Goal: Book appointment/travel/reservation

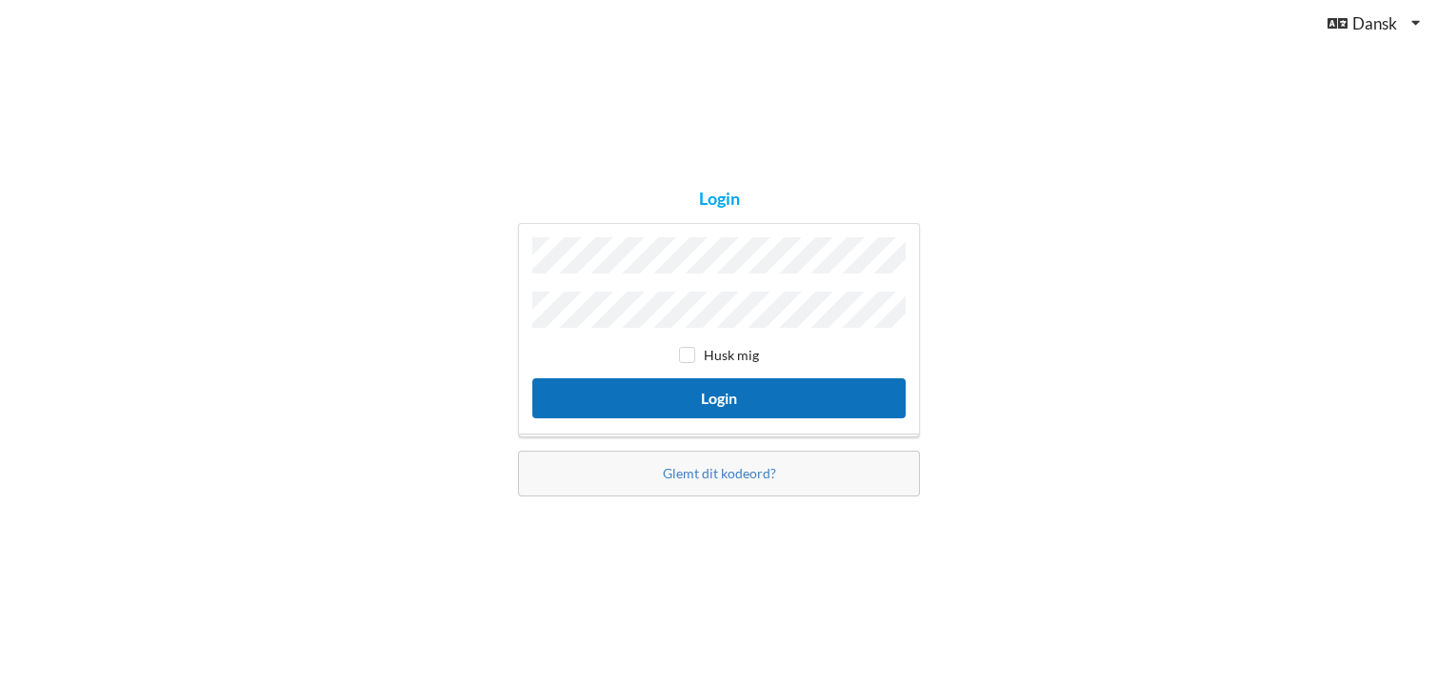
click at [727, 388] on button "Login" at bounding box center [718, 397] width 373 height 39
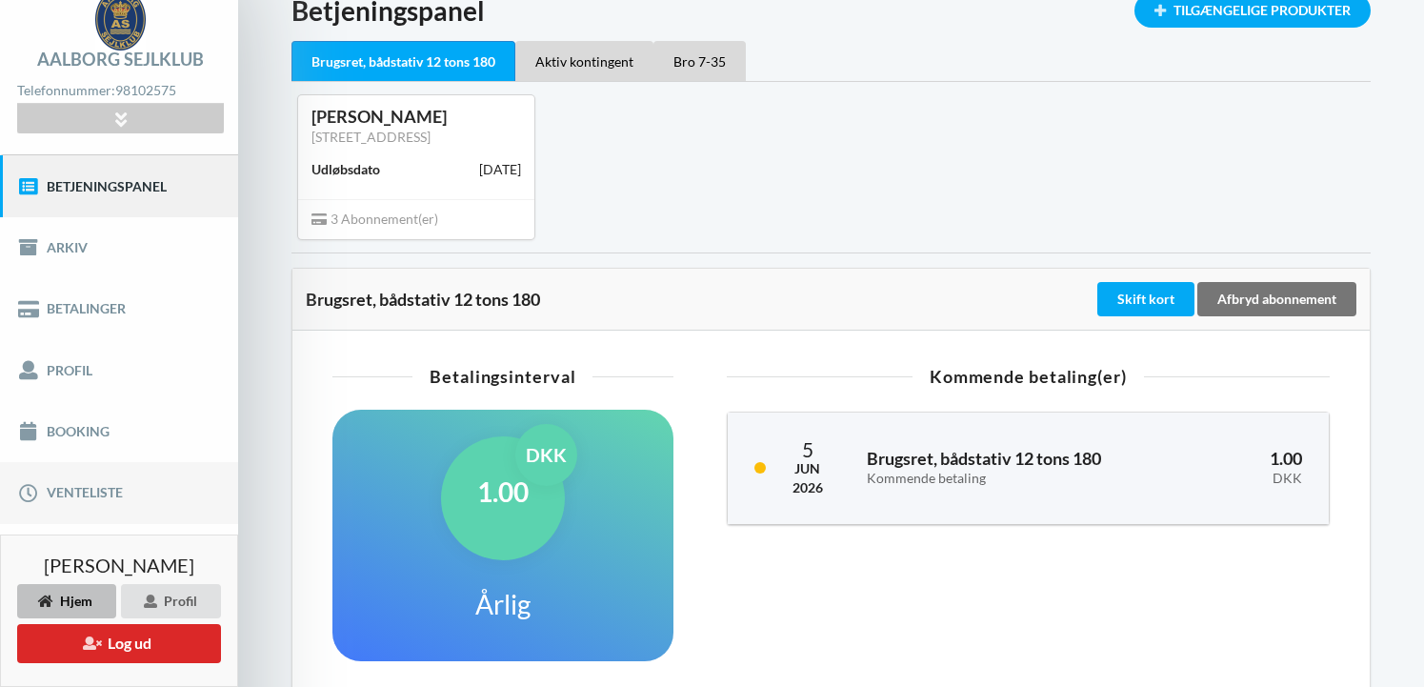
scroll to position [127, 0]
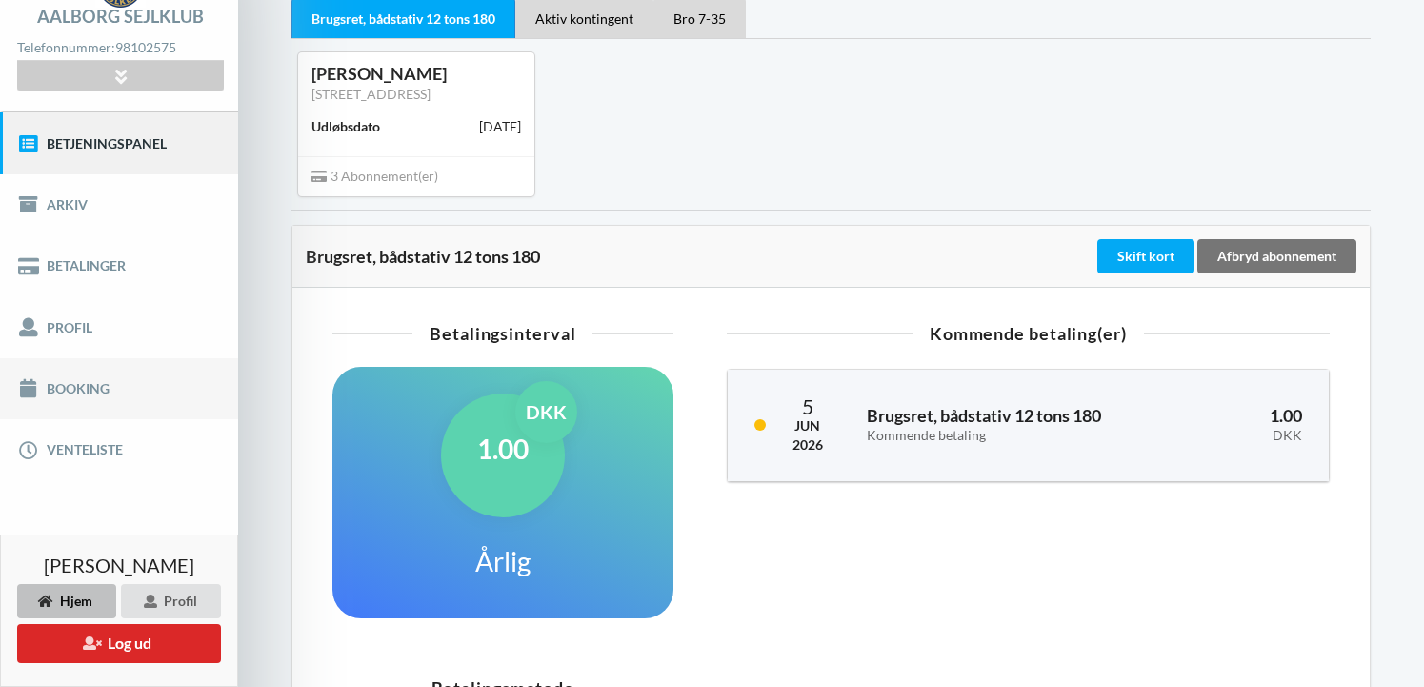
click at [64, 388] on link "Booking" at bounding box center [119, 388] width 238 height 61
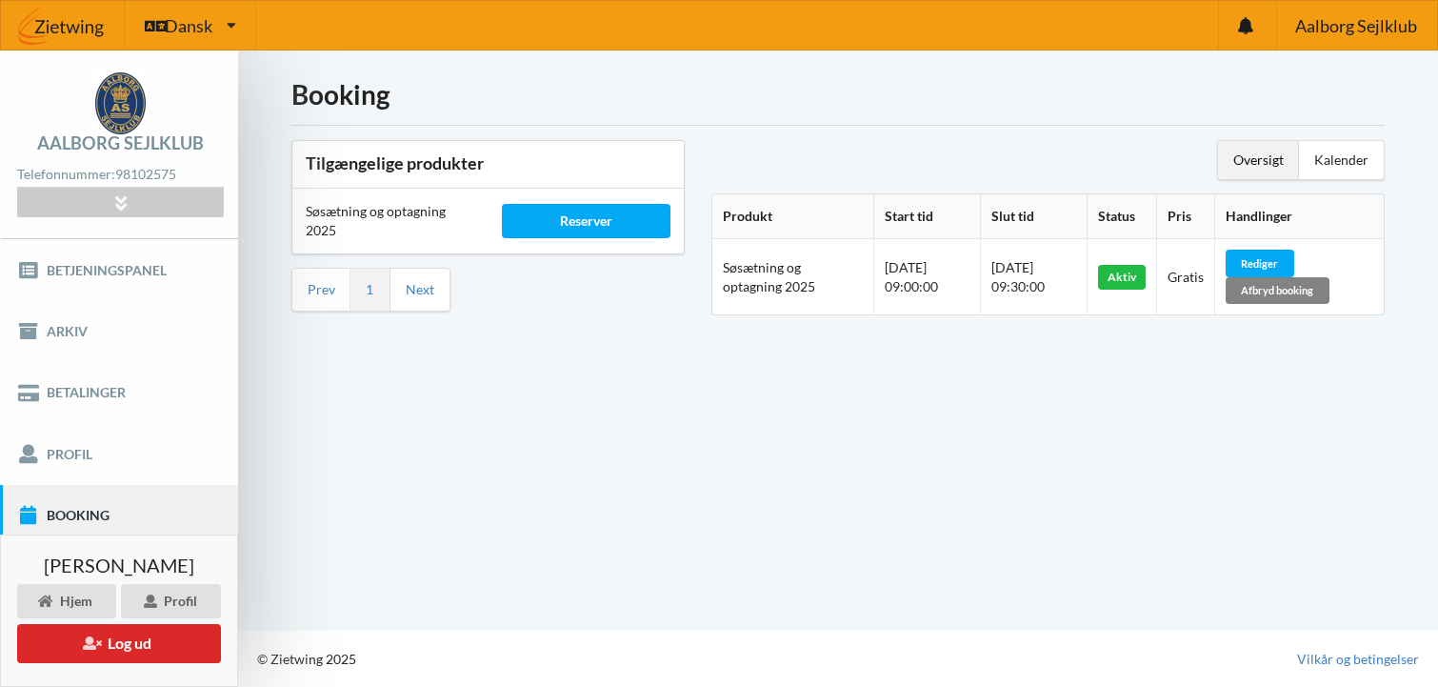
click at [1292, 290] on div "Afbryd booking" at bounding box center [1278, 290] width 104 height 27
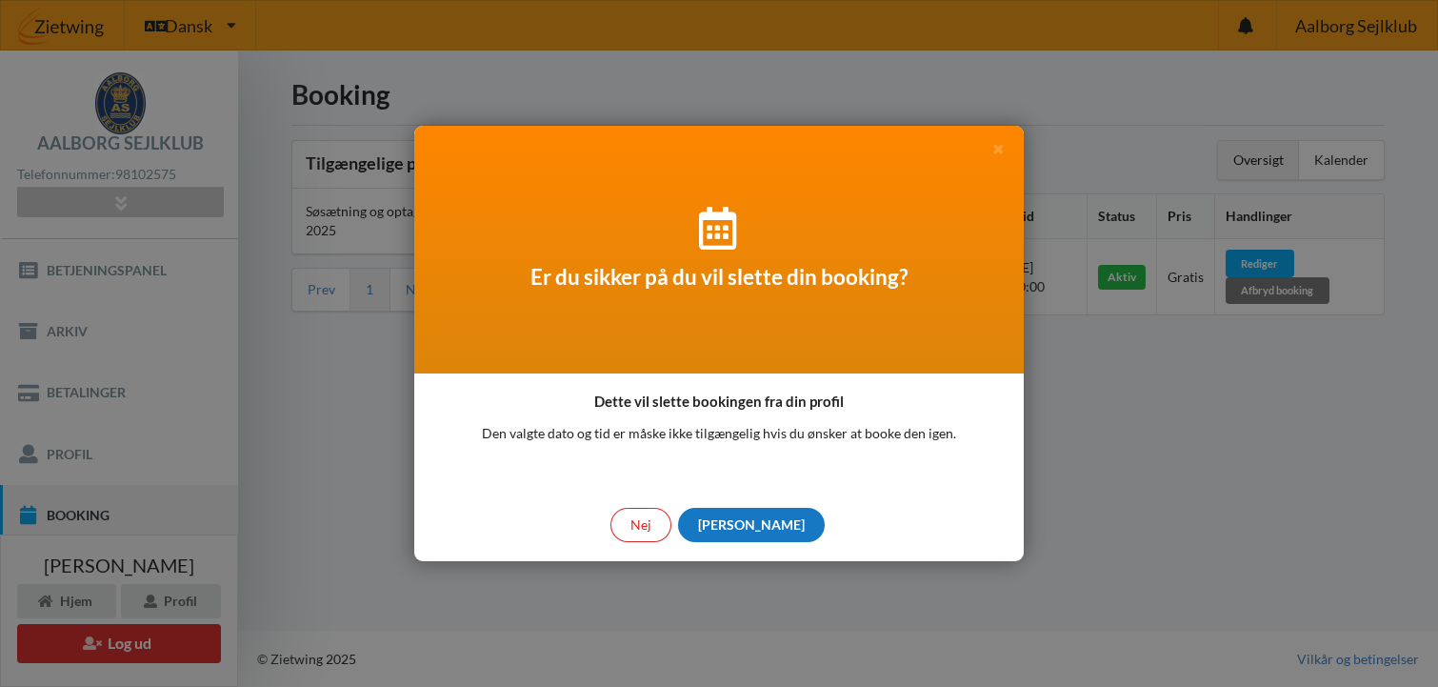
click at [756, 524] on div "[PERSON_NAME]" at bounding box center [751, 525] width 147 height 34
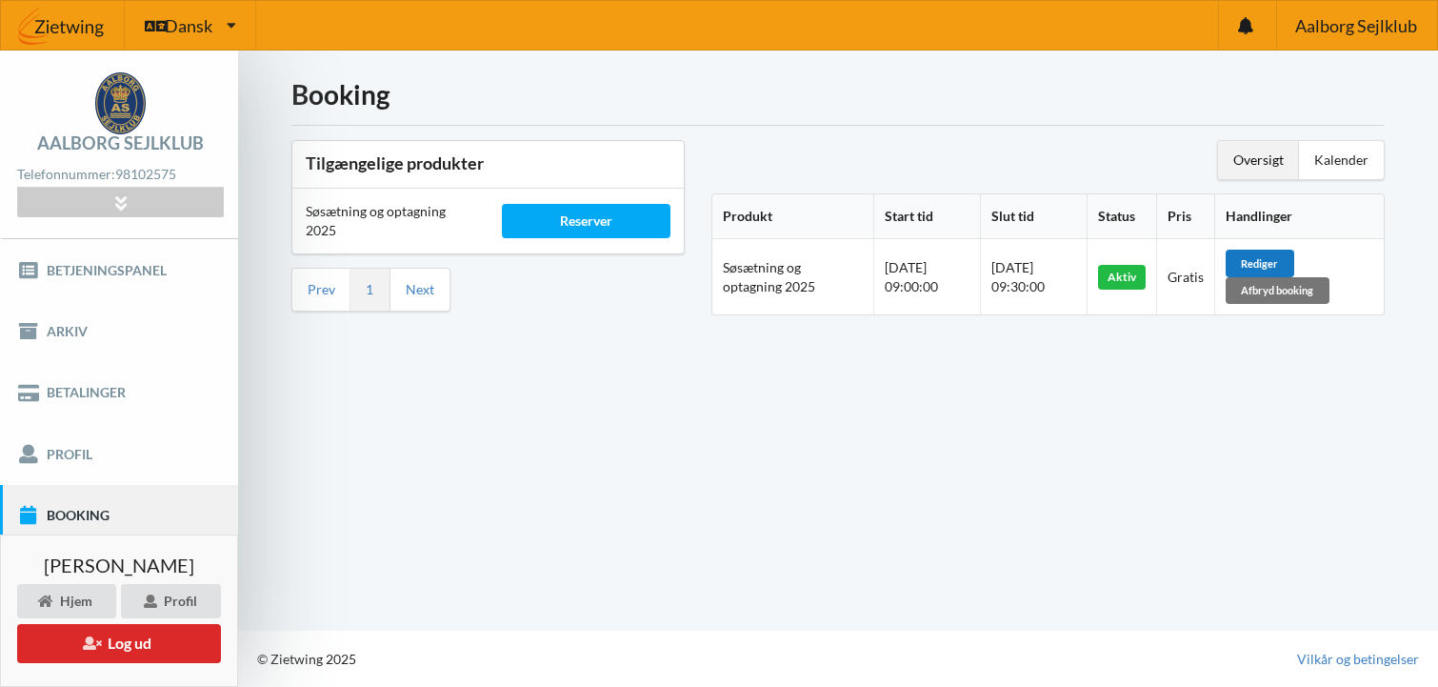
click at [1267, 262] on div "Rediger" at bounding box center [1260, 262] width 69 height 27
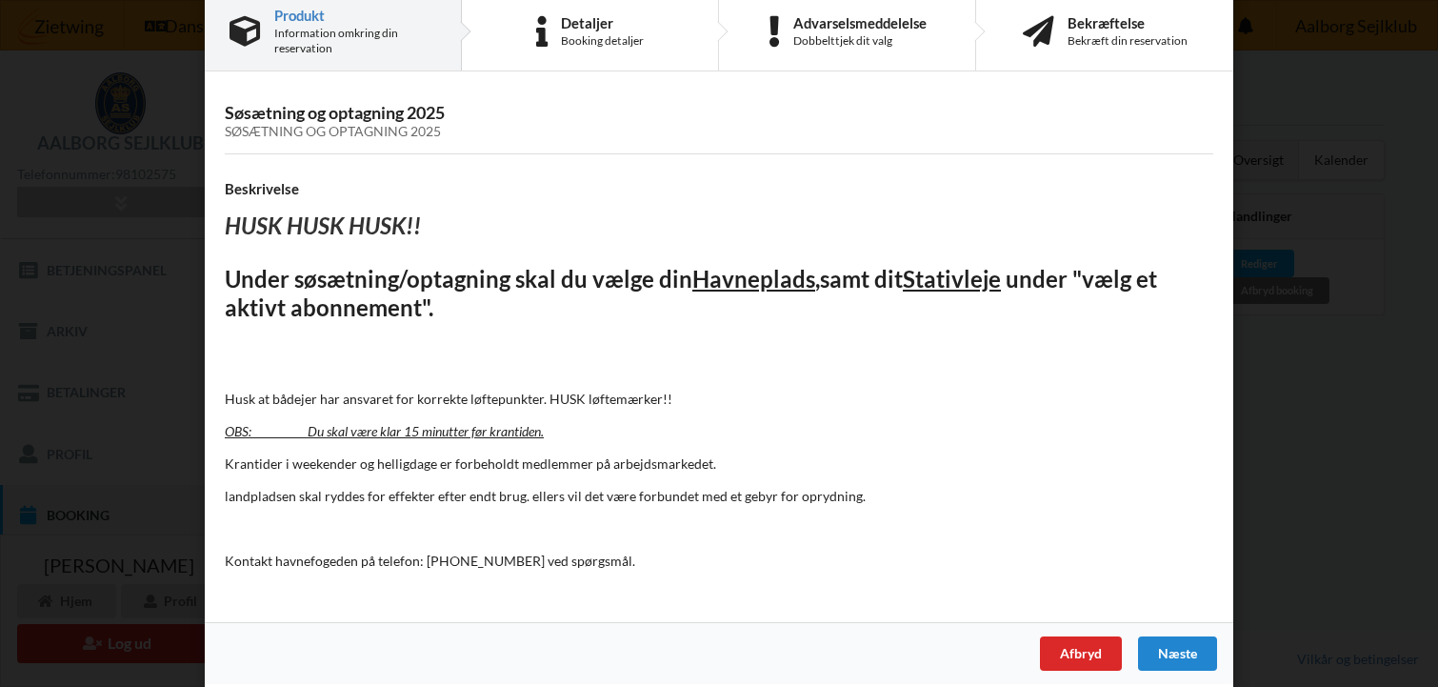
scroll to position [45, 0]
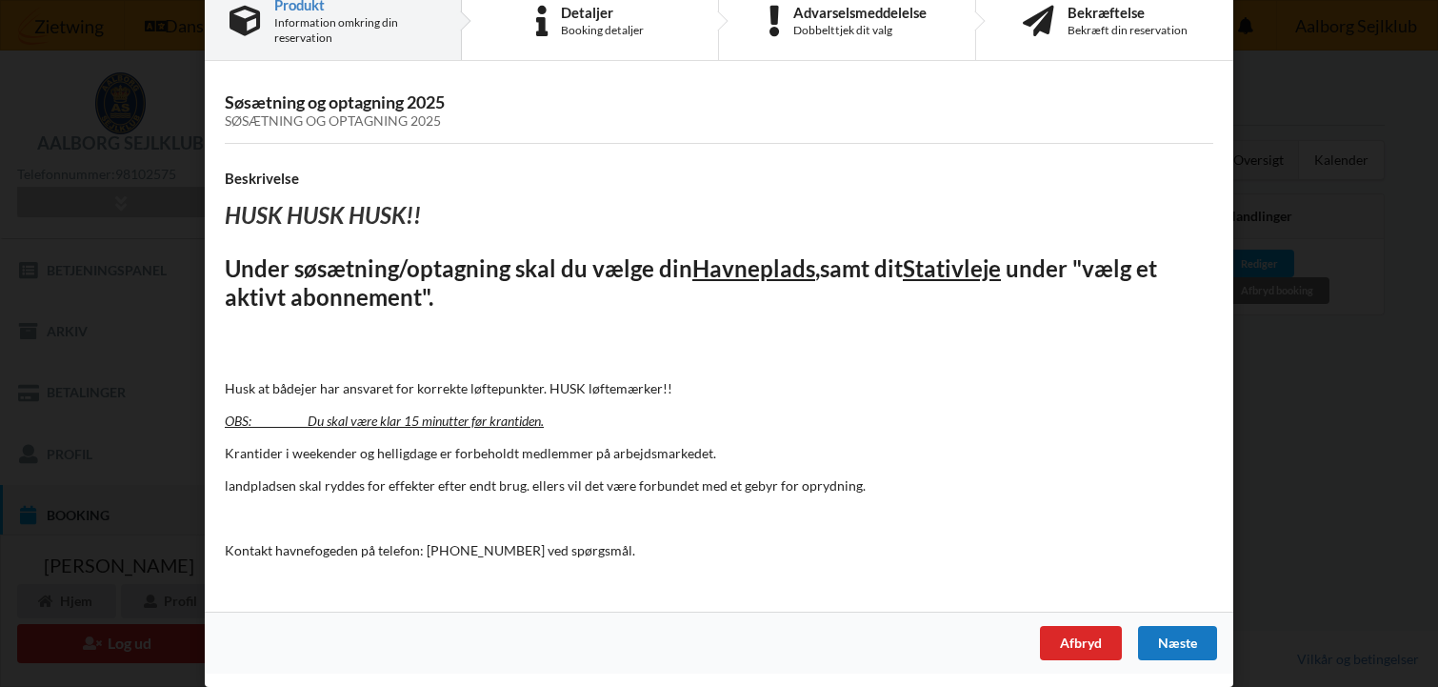
click at [1180, 641] on div "Næste" at bounding box center [1177, 643] width 79 height 34
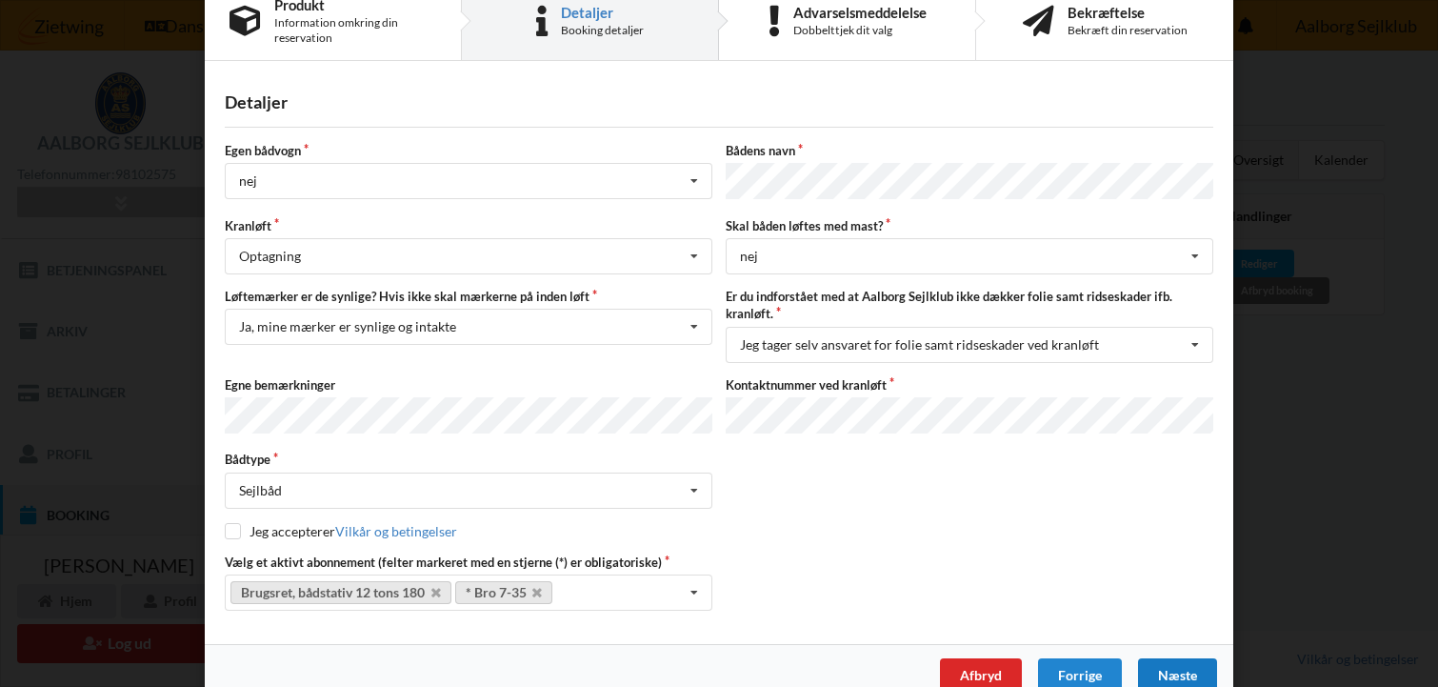
click at [1168, 666] on div "Næste" at bounding box center [1177, 675] width 79 height 34
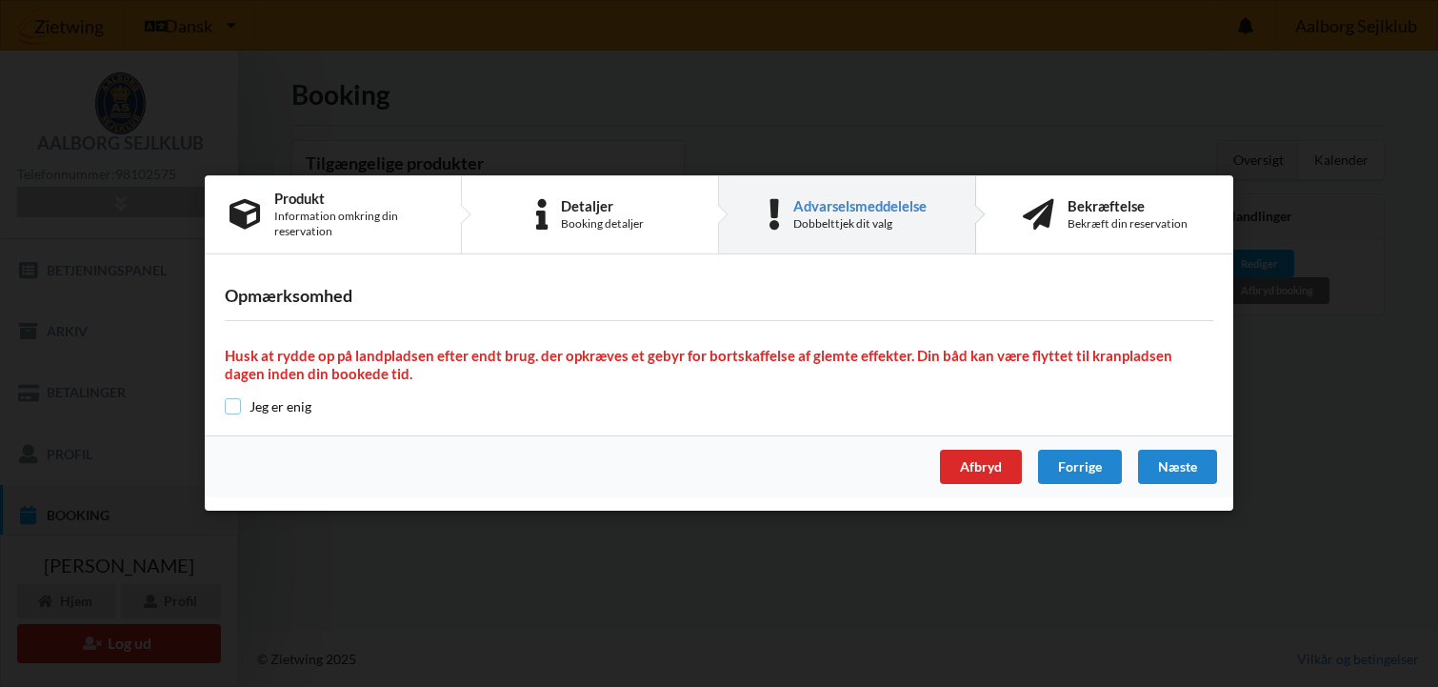
click at [236, 409] on input "checkbox" at bounding box center [233, 406] width 16 height 16
checkbox input "true"
click at [1167, 464] on div "Næste" at bounding box center [1177, 467] width 79 height 34
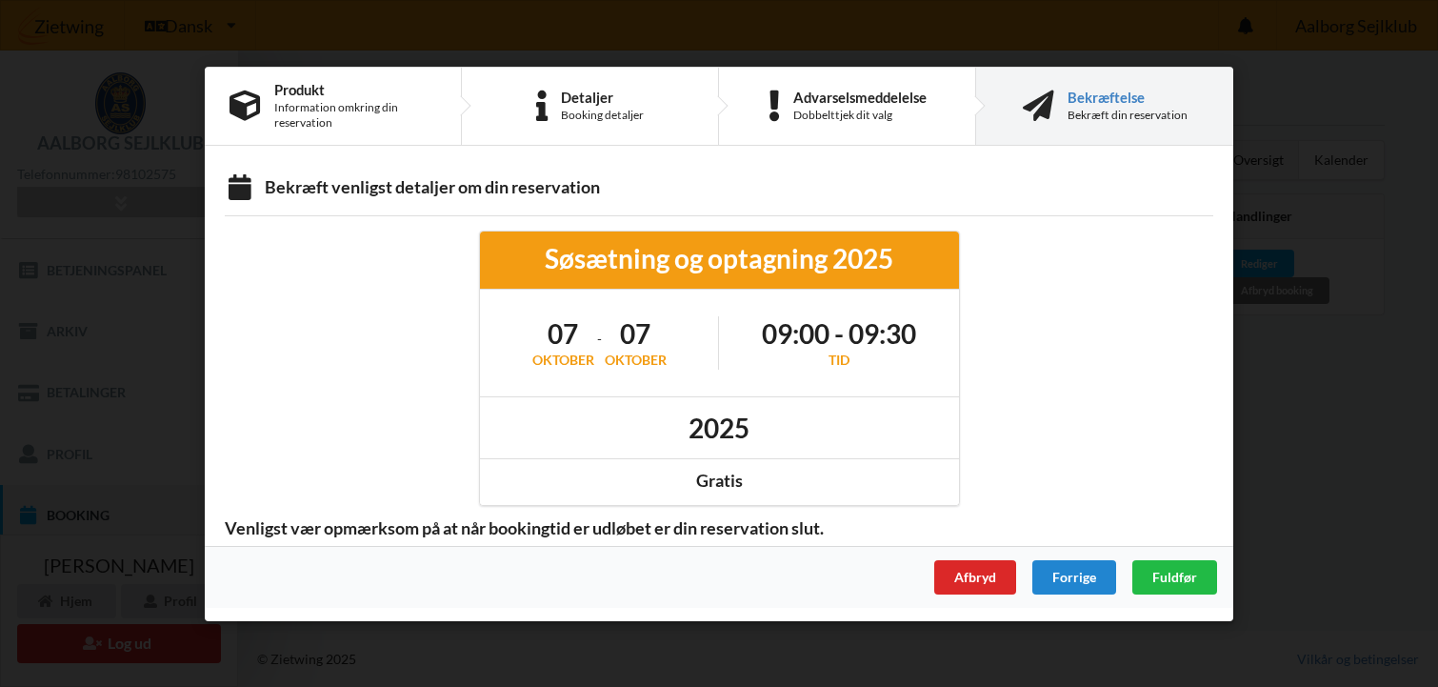
click at [835, 336] on h1 "09:00 - 09:30" at bounding box center [839, 333] width 154 height 34
click at [615, 326] on h1 "07" at bounding box center [636, 333] width 62 height 34
click at [553, 255] on div "Søsætning og optagning 2025" at bounding box center [719, 258] width 452 height 34
click at [979, 576] on div "Afbryd" at bounding box center [975, 576] width 82 height 34
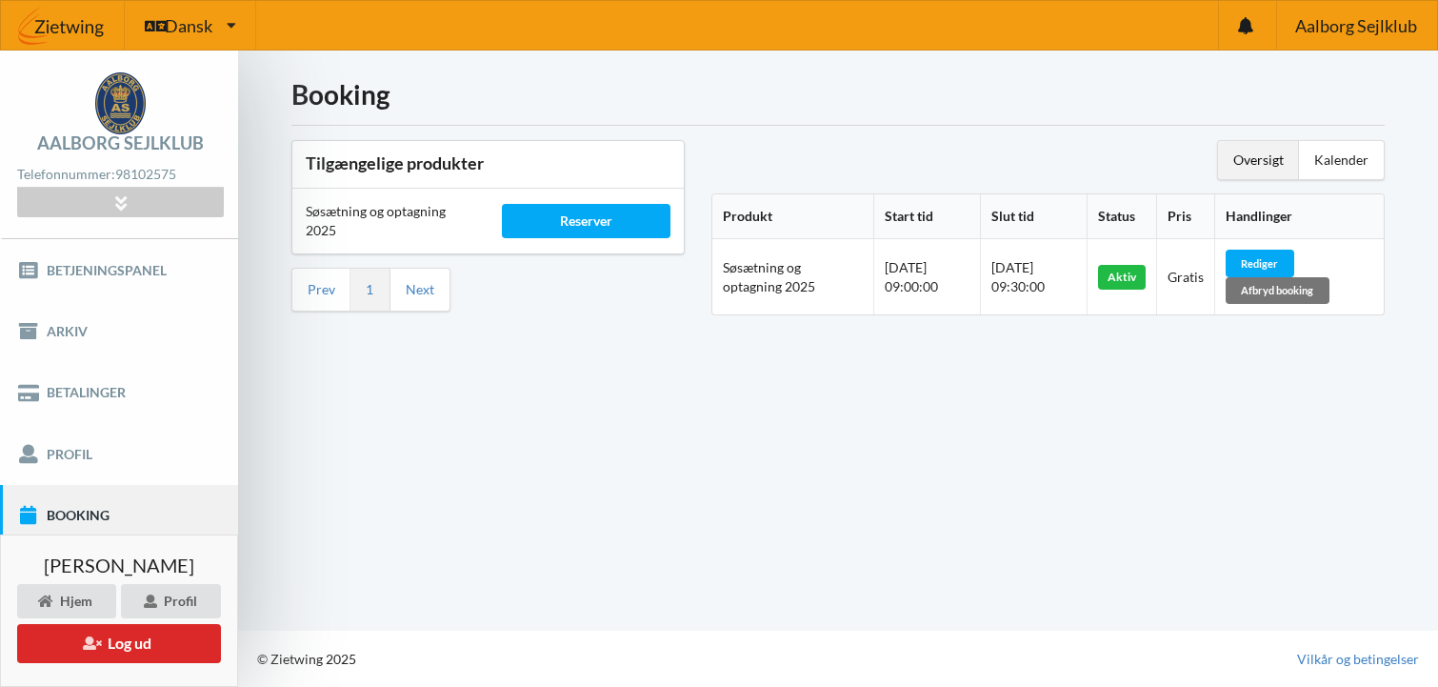
click at [60, 520] on link "Booking" at bounding box center [119, 515] width 238 height 61
click at [601, 224] on div "Reserver" at bounding box center [587, 221] width 170 height 34
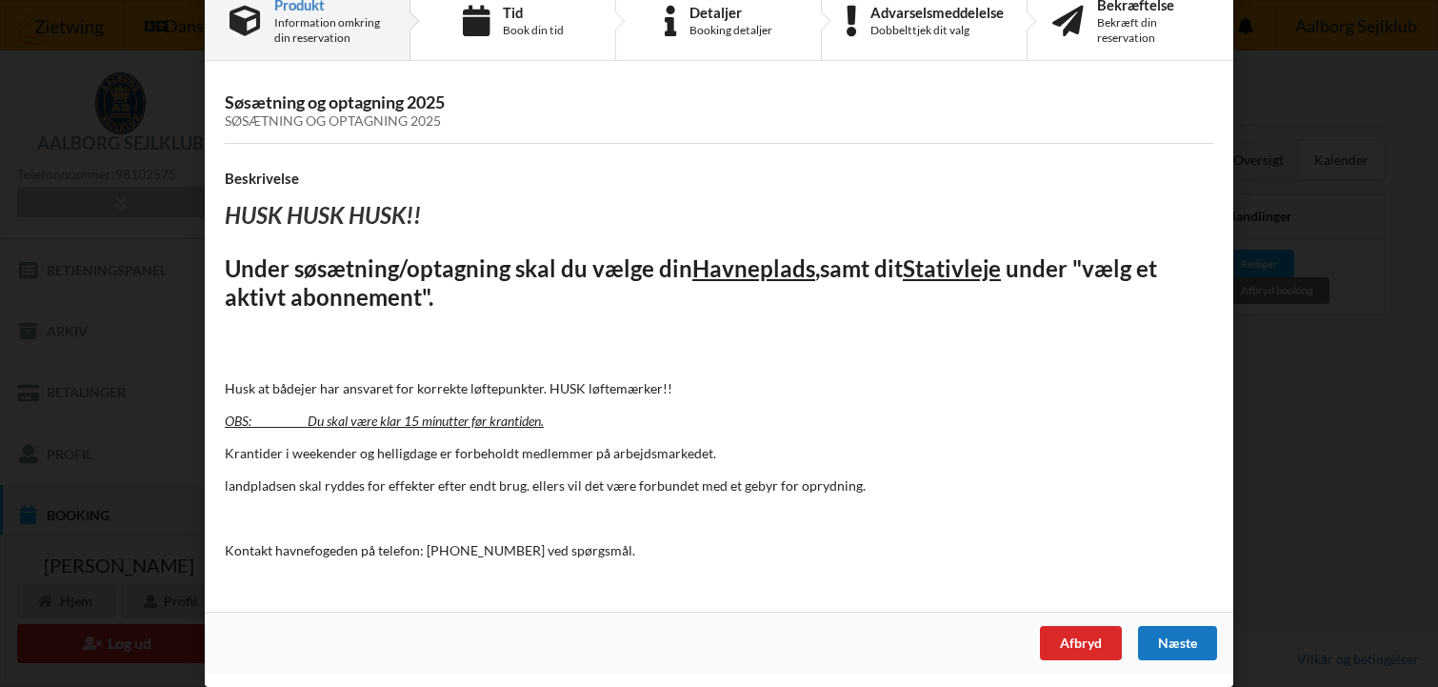
click at [1162, 644] on div "Næste" at bounding box center [1177, 643] width 79 height 34
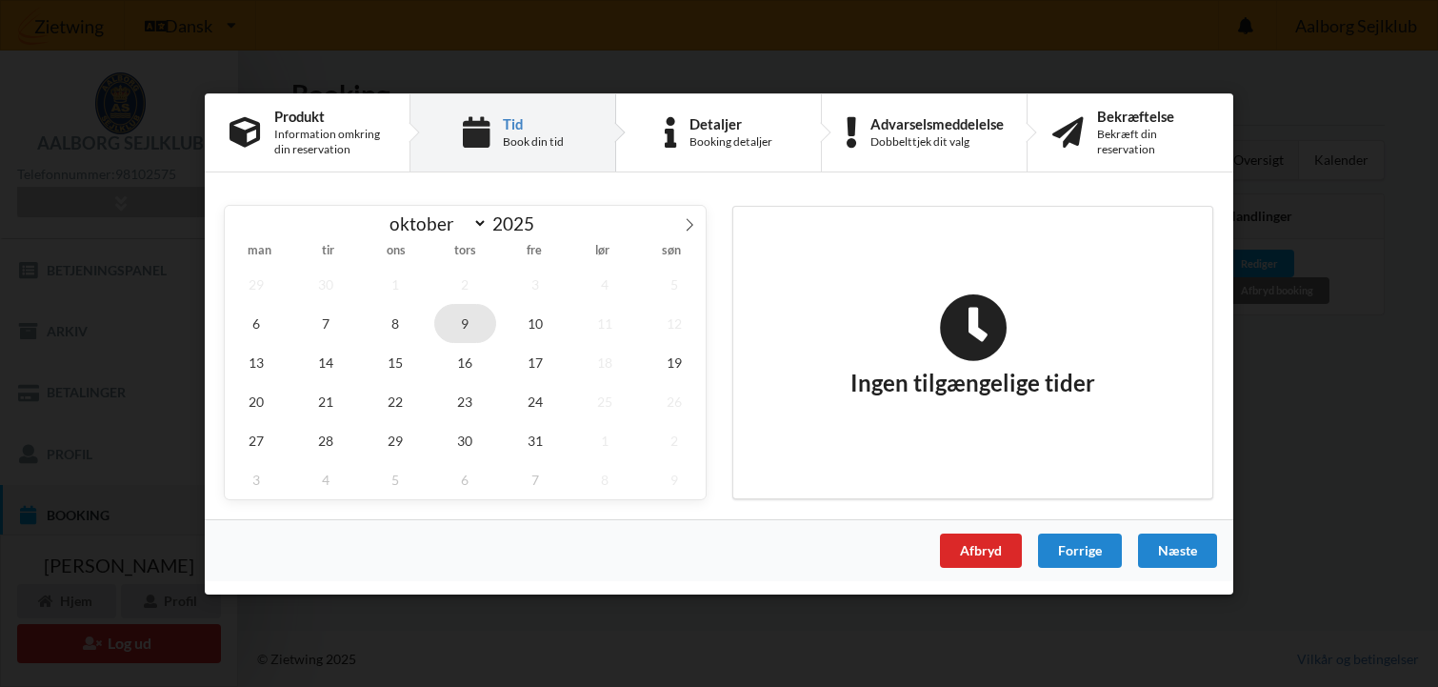
click at [464, 325] on span "9" at bounding box center [465, 322] width 63 height 39
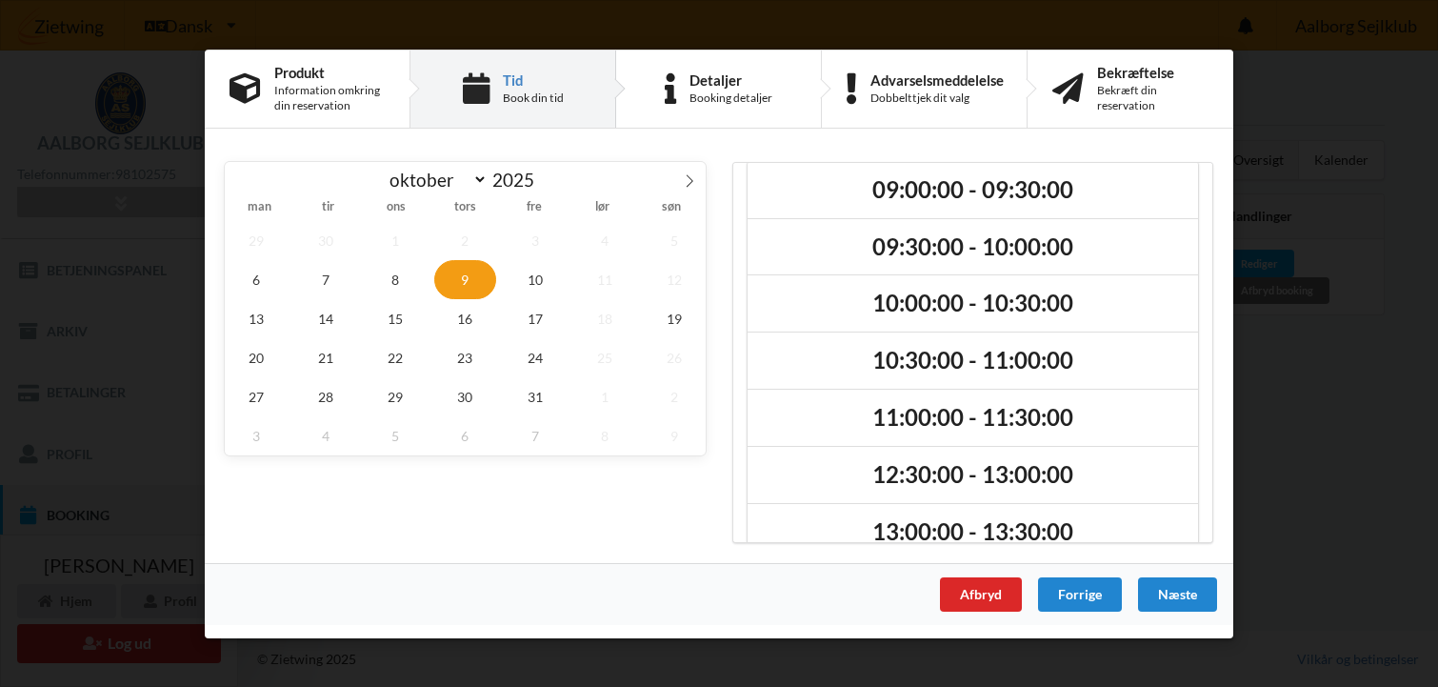
scroll to position [0, 0]
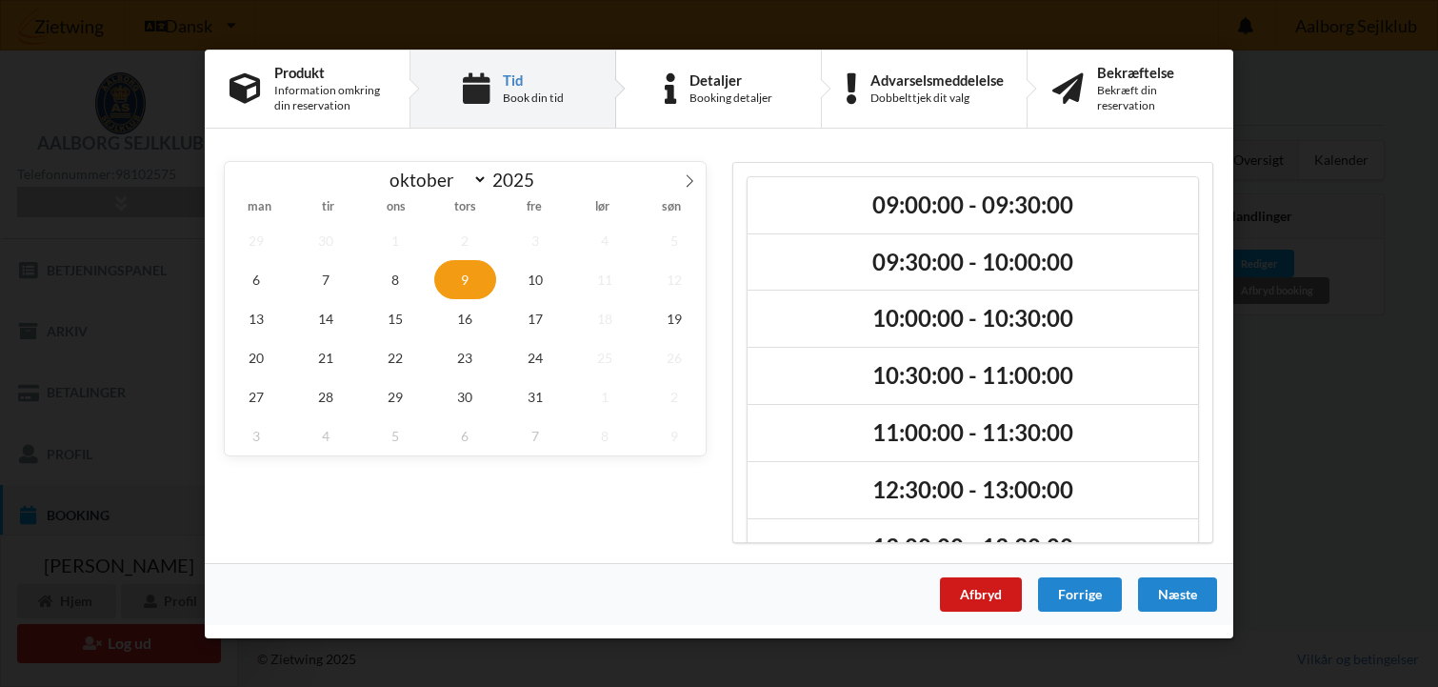
click at [973, 595] on div "Afbryd" at bounding box center [981, 593] width 82 height 34
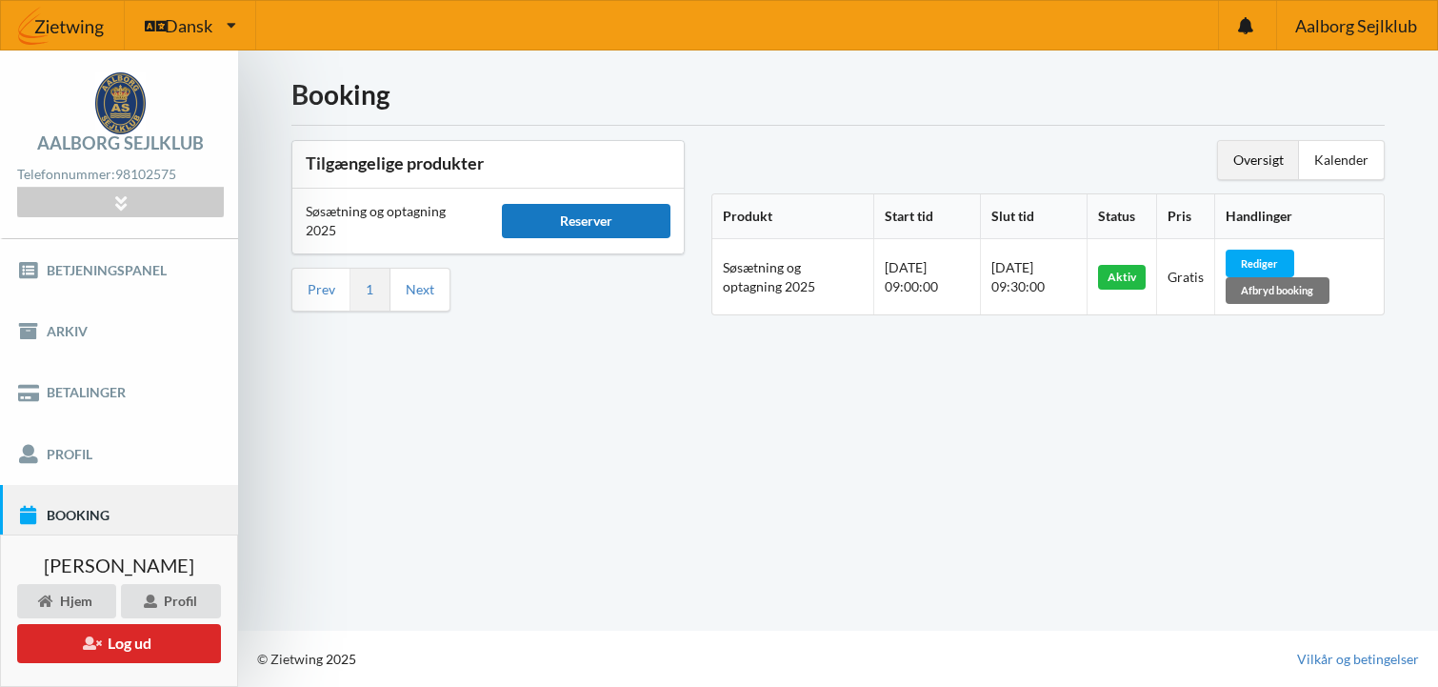
click at [589, 228] on div "Reserver" at bounding box center [587, 221] width 170 height 34
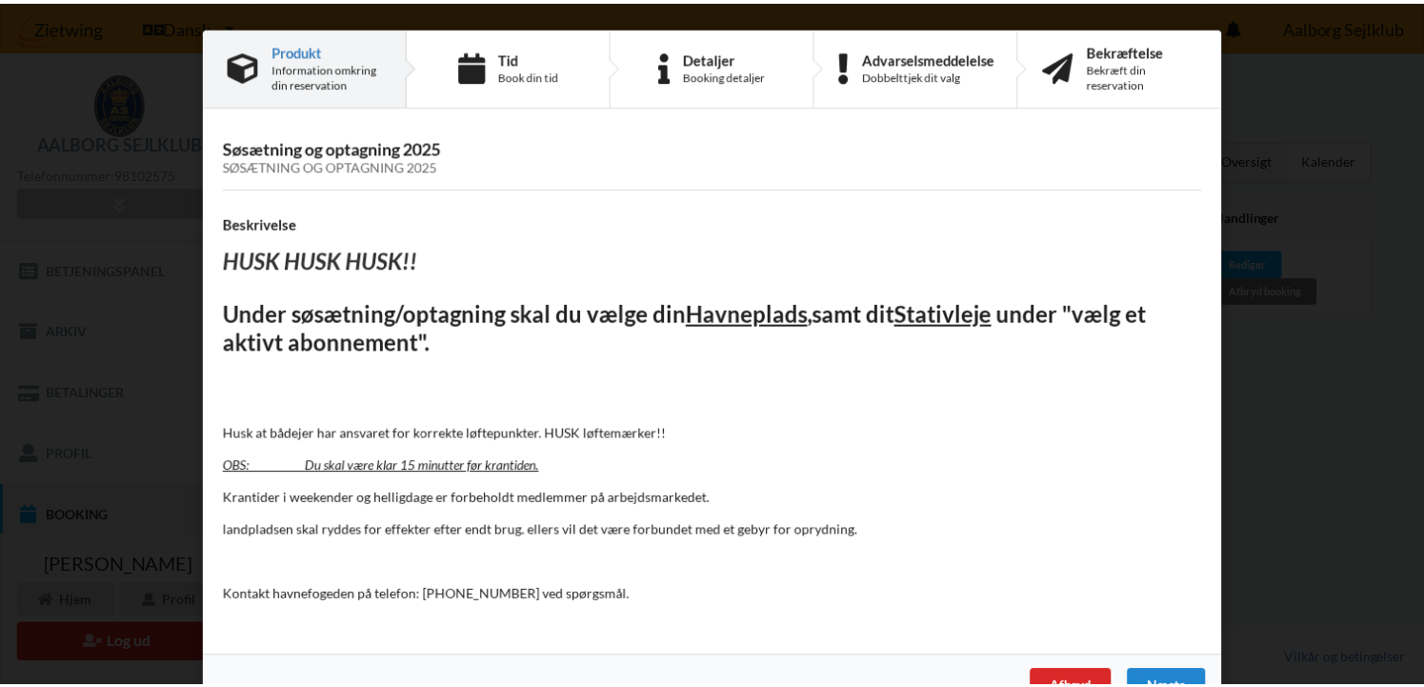
scroll to position [45, 0]
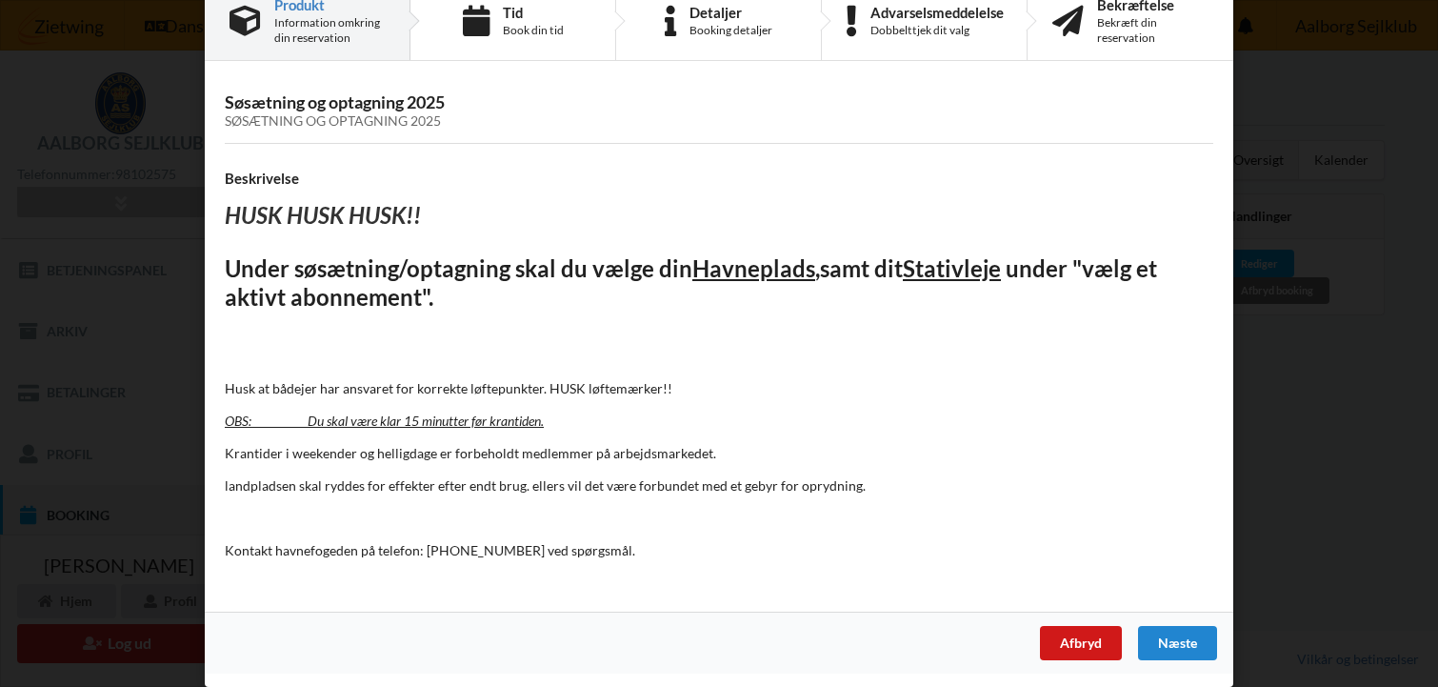
click at [1080, 644] on div "Afbryd" at bounding box center [1081, 643] width 82 height 34
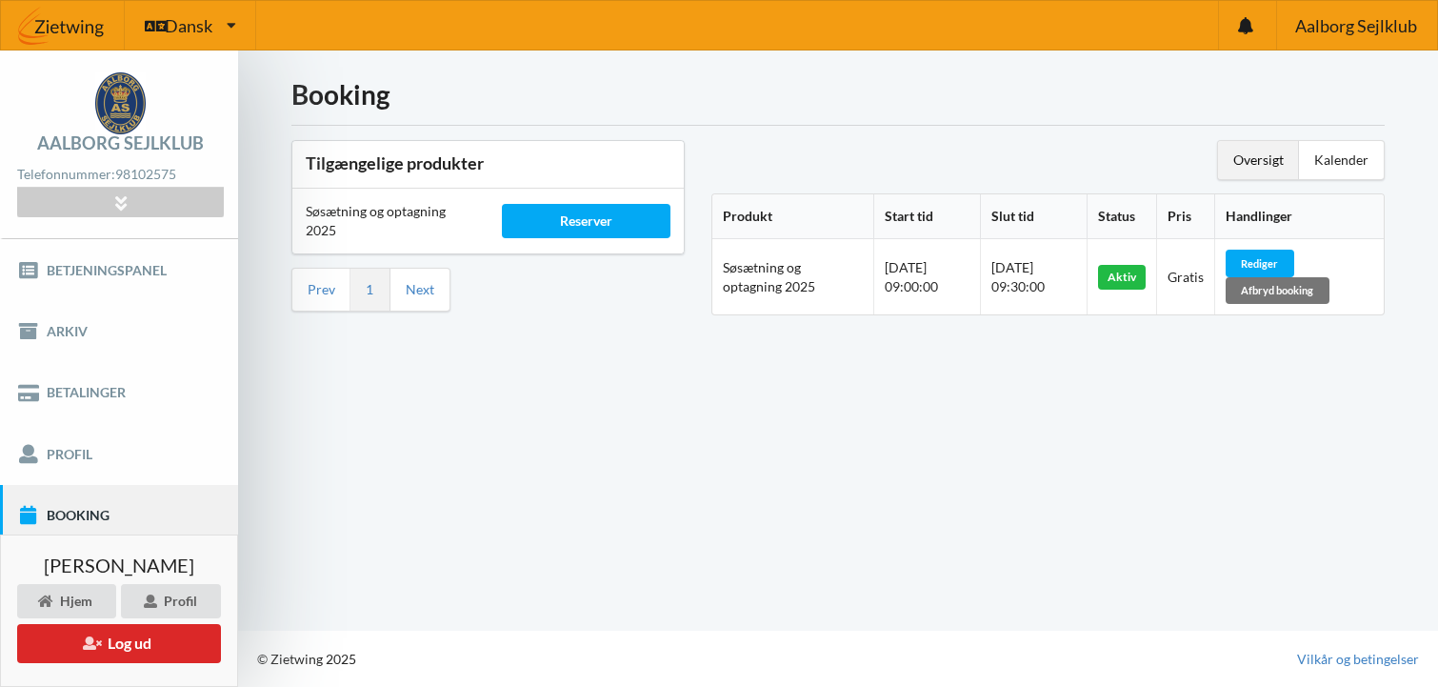
click at [1260, 156] on div "Oversigt" at bounding box center [1258, 160] width 81 height 38
click at [1340, 162] on div "Kalender" at bounding box center [1341, 160] width 85 height 38
